Goal: Transaction & Acquisition: Purchase product/service

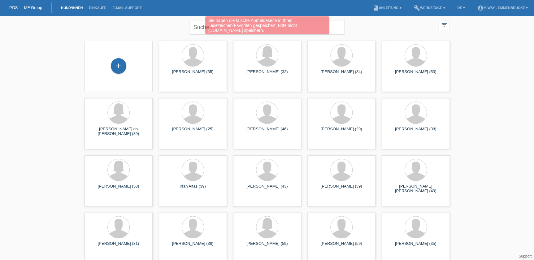
click at [195, 28] on div "Sie haben die falsche Anmeldeseite in Ihren Lesezeichen/Favoriten gespeichert. …" at bounding box center [267, 26] width 321 height 20
click at [198, 28] on div "Sie haben die falsche Anmeldeseite in Ihren Lesezeichen/Favoriten gespeichert. …" at bounding box center [267, 26] width 321 height 20
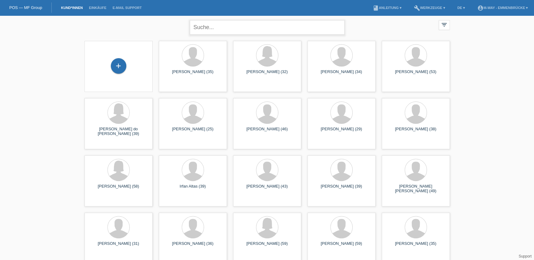
click at [296, 27] on input "text" at bounding box center [267, 27] width 155 height 15
type input "ojopi"
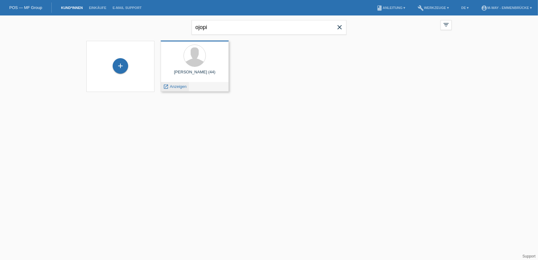
click at [177, 85] on span "Anzeigen" at bounding box center [178, 86] width 17 height 5
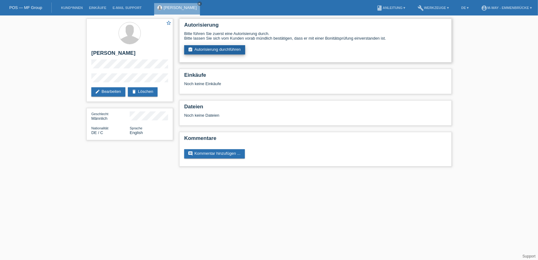
click at [213, 47] on link "assignment_turned_in Autorisierung durchführen" at bounding box center [214, 49] width 61 height 9
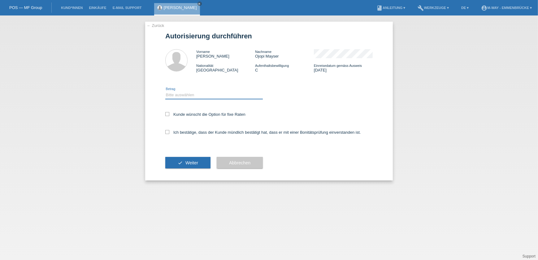
click at [224, 94] on select "Bitte auswählen CHF 1.00 - CHF 499.00 CHF 500.00 - CHF 1'999.00 CHF 2'000.00 - …" at bounding box center [214, 94] width 98 height 7
select select "3"
click at [165, 91] on select "Bitte auswählen CHF 1.00 - CHF 499.00 CHF 500.00 - CHF 1'999.00 CHF 2'000.00 - …" at bounding box center [214, 94] width 98 height 7
click at [181, 113] on label "Kunde wünscht die Option für fixe Raten" at bounding box center [205, 114] width 80 height 5
click at [169, 113] on input "Kunde wünscht die Option für fixe Raten" at bounding box center [167, 114] width 4 height 4
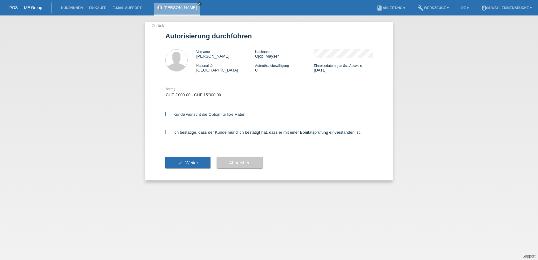
checkbox input "true"
click at [186, 161] on span "Weiter" at bounding box center [192, 162] width 13 height 5
click at [188, 133] on label "Ich bestätige, dass der Kunde mündlich bestätigt hat, dass er mit einer Bonität…" at bounding box center [263, 132] width 196 height 5
click at [169, 133] on input "Ich bestätige, dass der Kunde mündlich bestätigt hat, dass er mit einer Bonität…" at bounding box center [167, 132] width 4 height 4
checkbox input "true"
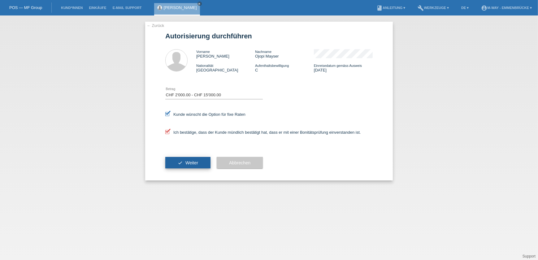
click at [183, 161] on button "check Weiter" at bounding box center [187, 163] width 45 height 12
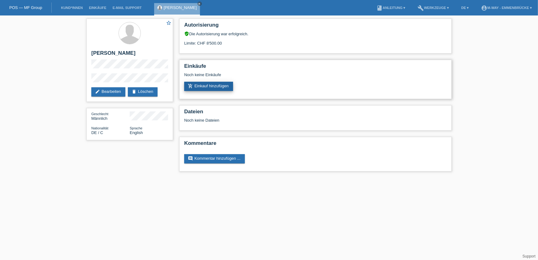
click at [222, 87] on link "add_shopping_cart Einkauf hinzufügen" at bounding box center [208, 86] width 49 height 9
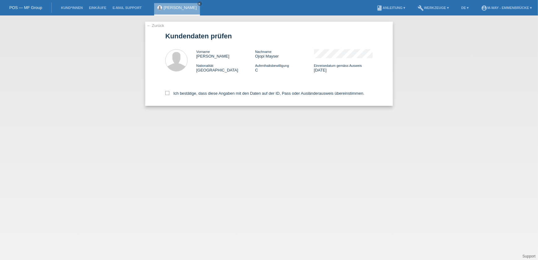
click at [279, 89] on div "Ich bestätige, dass diese Angaben mit den Daten auf der ID, Pass oder Ausländer…" at bounding box center [269, 92] width 208 height 27
click at [276, 92] on label "Ich bestätige, dass diese Angaben mit den Daten auf der ID, Pass oder Ausländer…" at bounding box center [264, 93] width 199 height 5
click at [169, 92] on input "Ich bestätige, dass diese Angaben mit den Daten auf der ID, Pass oder Ausländer…" at bounding box center [167, 93] width 4 height 4
checkbox input "true"
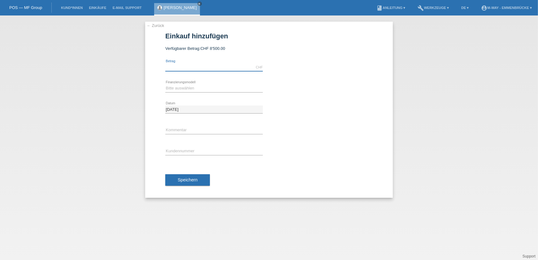
click at [195, 64] on input "text" at bounding box center [214, 68] width 98 height 8
type input "3168.40"
click at [189, 90] on select "Bitte auswählen Fixe Raten Kauf auf Rechnung mit Teilzahlungsoption" at bounding box center [214, 88] width 98 height 7
select select "77"
click at [165, 85] on select "Bitte auswählen Fixe Raten Kauf auf Rechnung mit Teilzahlungsoption" at bounding box center [214, 88] width 98 height 7
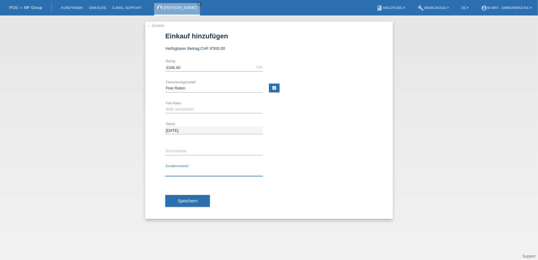
click at [186, 169] on input "text" at bounding box center [214, 173] width 98 height 8
click at [177, 109] on select "Bitte auswählen 4 Raten 5 Raten 6 Raten 7 Raten 8 Raten 9 Raten 10 Raten 11 Rat…" at bounding box center [214, 109] width 98 height 7
select select "202"
click at [165, 106] on select "Bitte auswählen 4 Raten 5 Raten 6 Raten 7 Raten 8 Raten 9 Raten 10 Raten 11 Rat…" at bounding box center [214, 109] width 98 height 7
click at [177, 171] on input "text" at bounding box center [214, 173] width 98 height 8
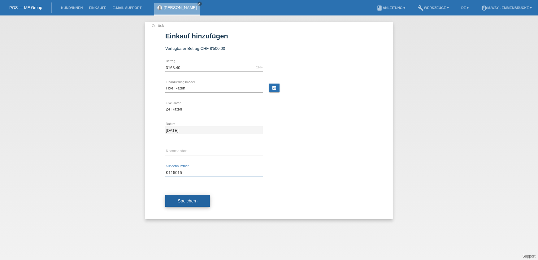
type input "K115015"
click at [199, 200] on button "Speichern" at bounding box center [187, 201] width 45 height 12
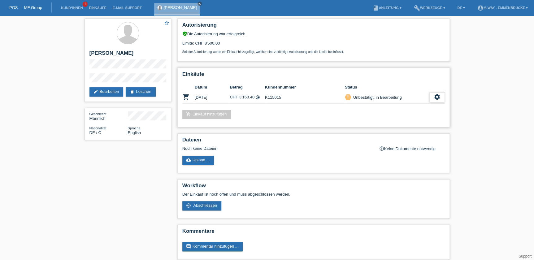
click at [436, 97] on icon "settings" at bounding box center [437, 97] width 7 height 7
click at [400, 124] on span "Abschliessen" at bounding box center [388, 124] width 26 height 7
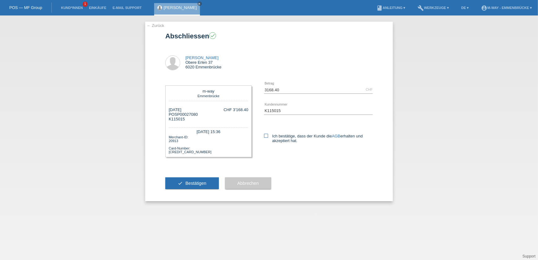
click at [285, 138] on label "Ich bestätige, dass der Kunde die AGB erhalten und akzeptiert hat." at bounding box center [318, 138] width 109 height 9
click at [268, 138] on input "Ich bestätige, dass der Kunde die AGB erhalten und akzeptiert hat." at bounding box center [266, 136] width 4 height 4
checkbox input "true"
click at [182, 187] on button "check Bestätigen" at bounding box center [192, 184] width 54 height 12
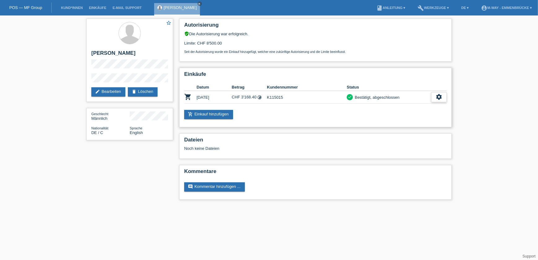
click at [434, 97] on div "settings" at bounding box center [439, 97] width 15 height 10
click at [414, 123] on span "Quittung herunterladen" at bounding box center [416, 124] width 43 height 7
click at [440, 96] on icon "settings" at bounding box center [439, 97] width 7 height 7
click at [424, 127] on span "Quittung herunterladen" at bounding box center [416, 124] width 43 height 7
